Goal: Navigation & Orientation: Find specific page/section

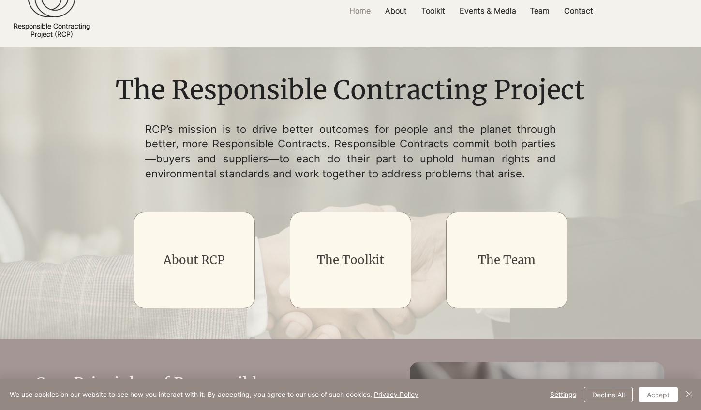
scroll to position [35, 0]
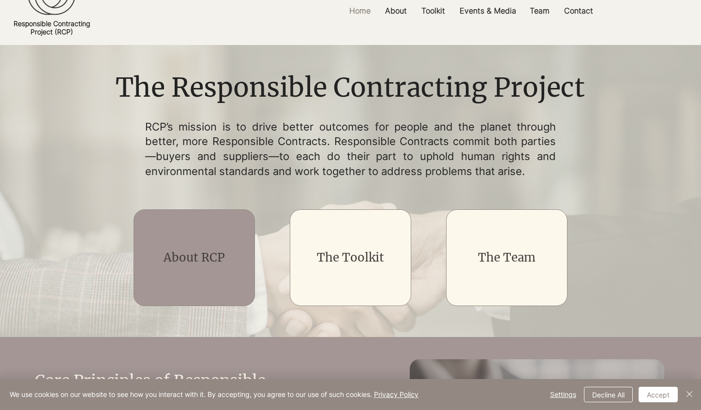
click at [187, 267] on div "main content" at bounding box center [193, 257] width 121 height 97
click at [197, 262] on link "About RCP" at bounding box center [193, 257] width 61 height 15
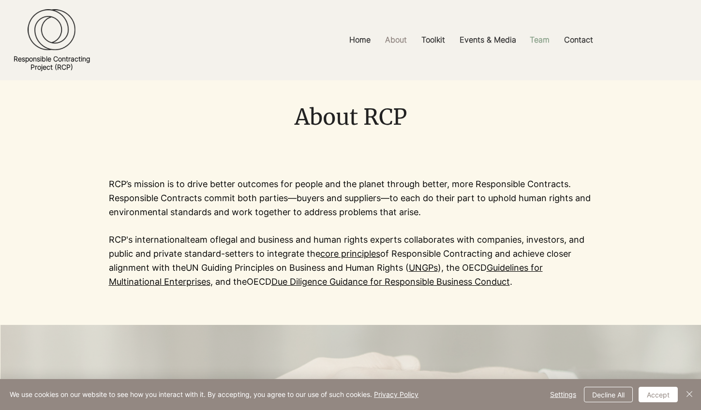
click at [537, 50] on p "Team" at bounding box center [540, 40] width 30 height 22
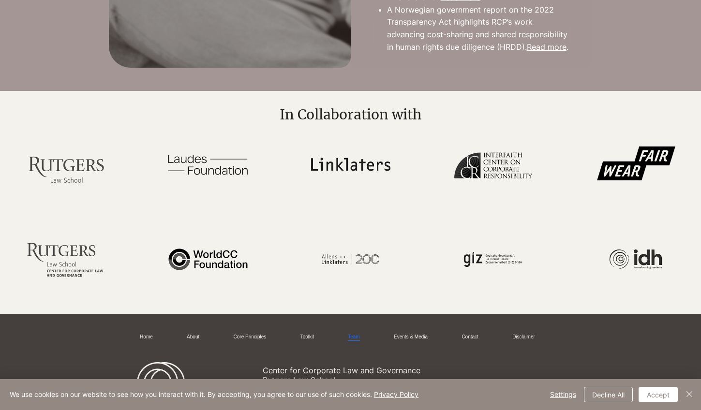
scroll to position [2398, 0]
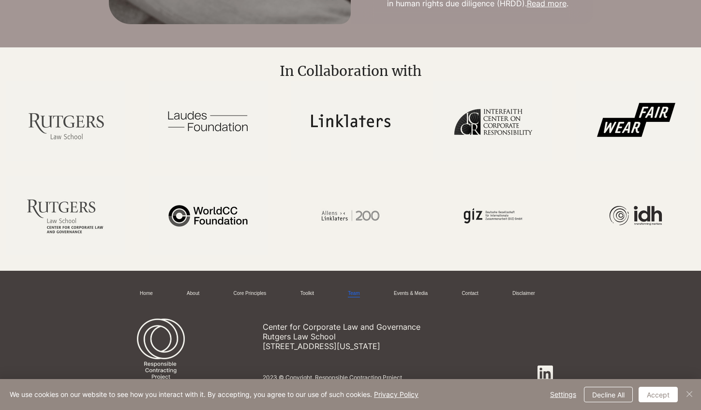
click at [686, 396] on img "Close" at bounding box center [689, 394] width 12 height 12
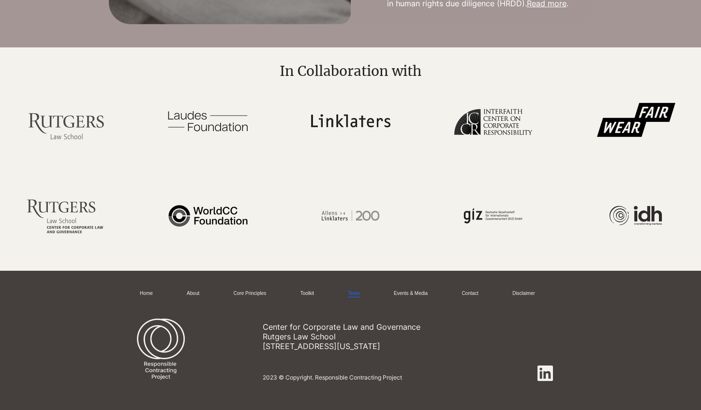
click at [548, 381] on icon at bounding box center [544, 373] width 15 height 15
